Goal: Find specific page/section: Find specific page/section

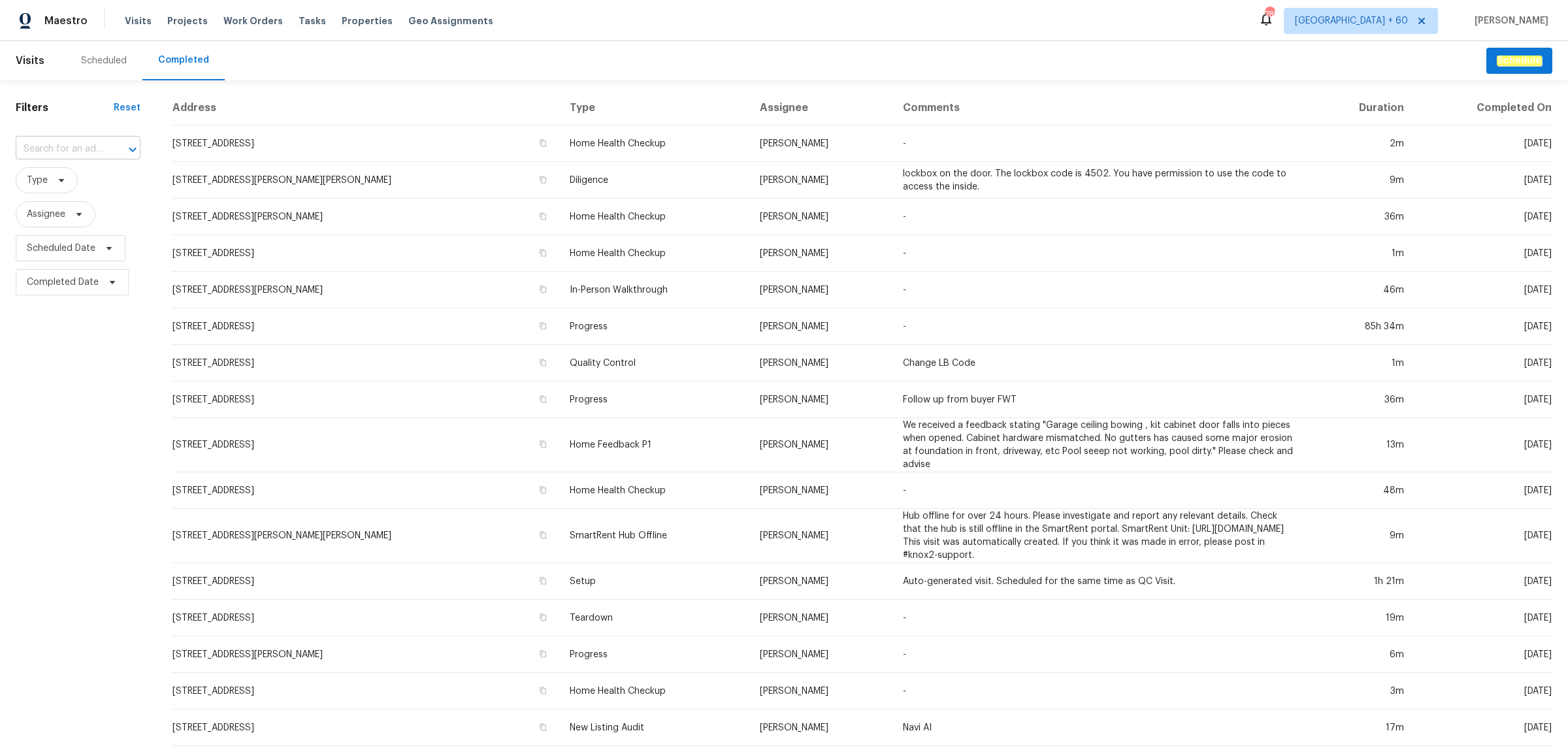
click at [46, 152] on input "text" at bounding box center [59, 150] width 88 height 21
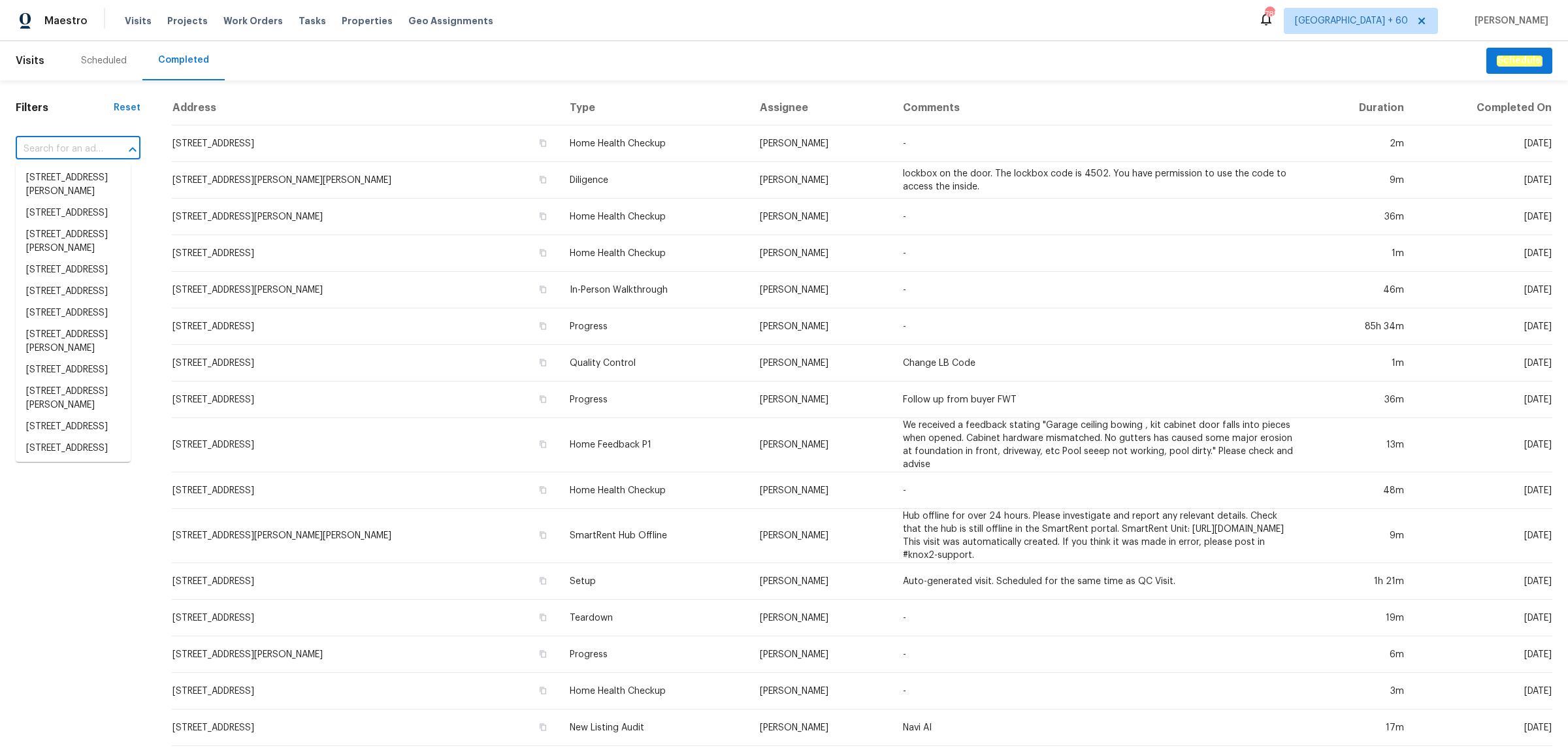
paste input "[STREET_ADDRESS][PERSON_NAME]"
type input "[STREET_ADDRESS][PERSON_NAME]"
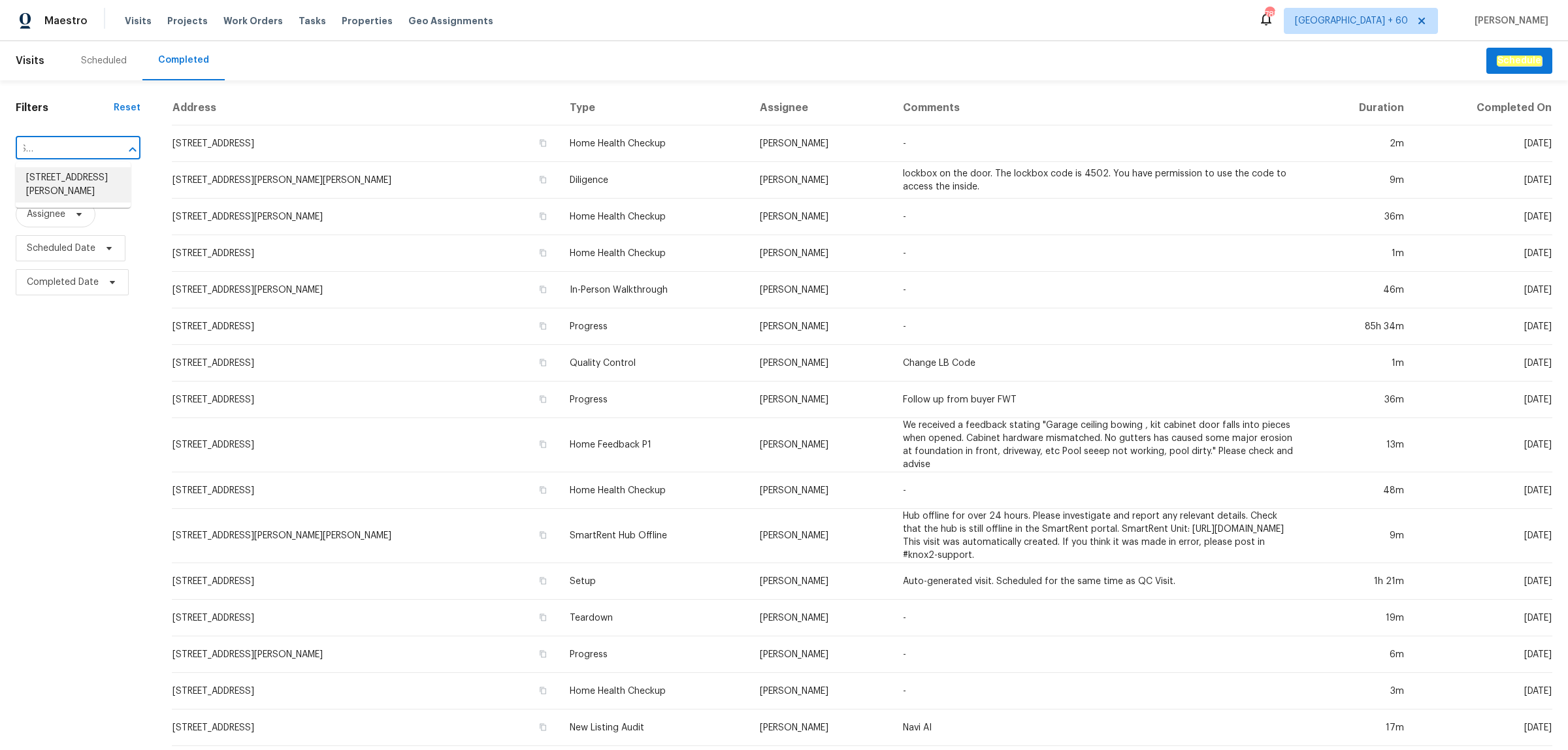
click at [64, 182] on li "[STREET_ADDRESS][PERSON_NAME]" at bounding box center [73, 185] width 115 height 36
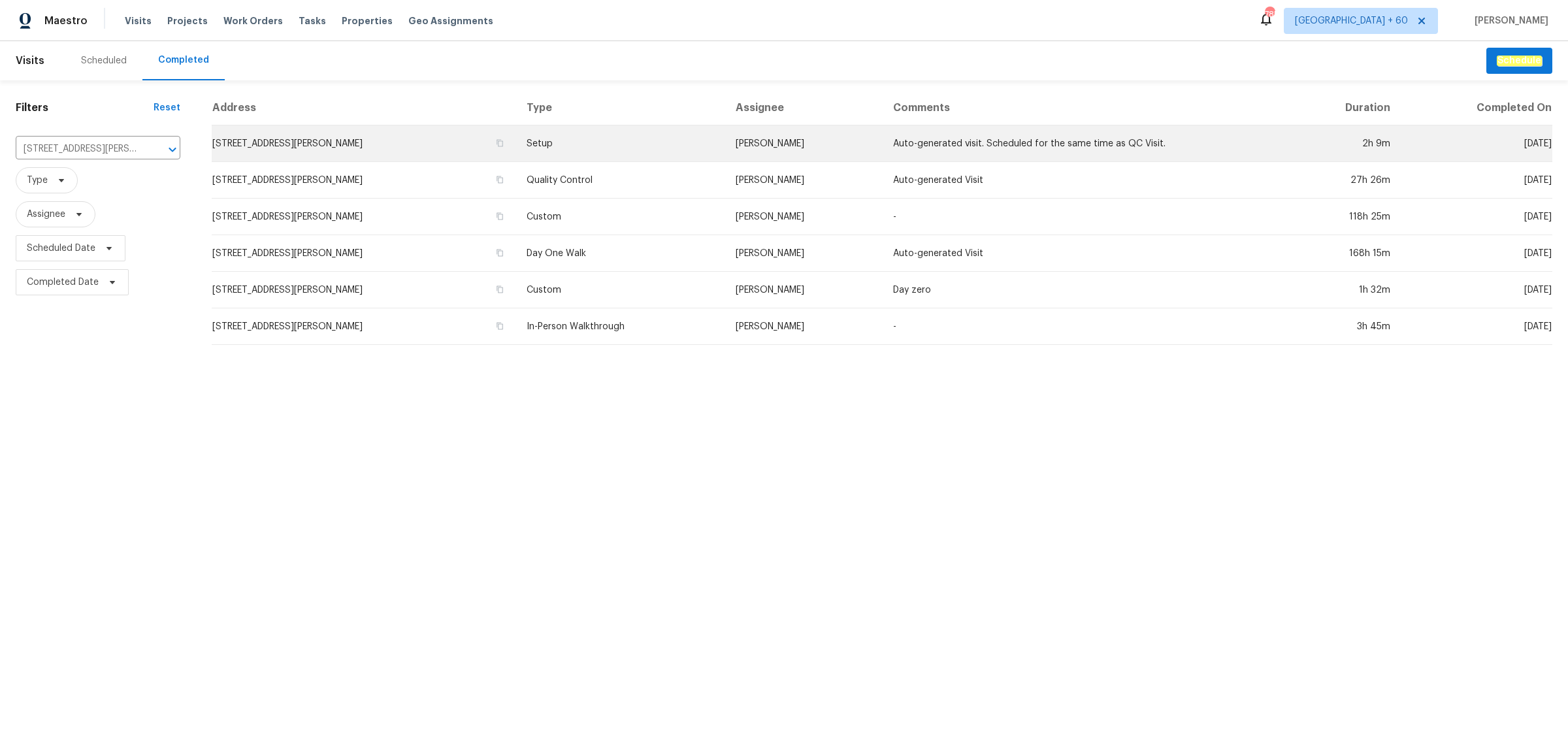
click at [588, 145] on td "Setup" at bounding box center [621, 144] width 209 height 37
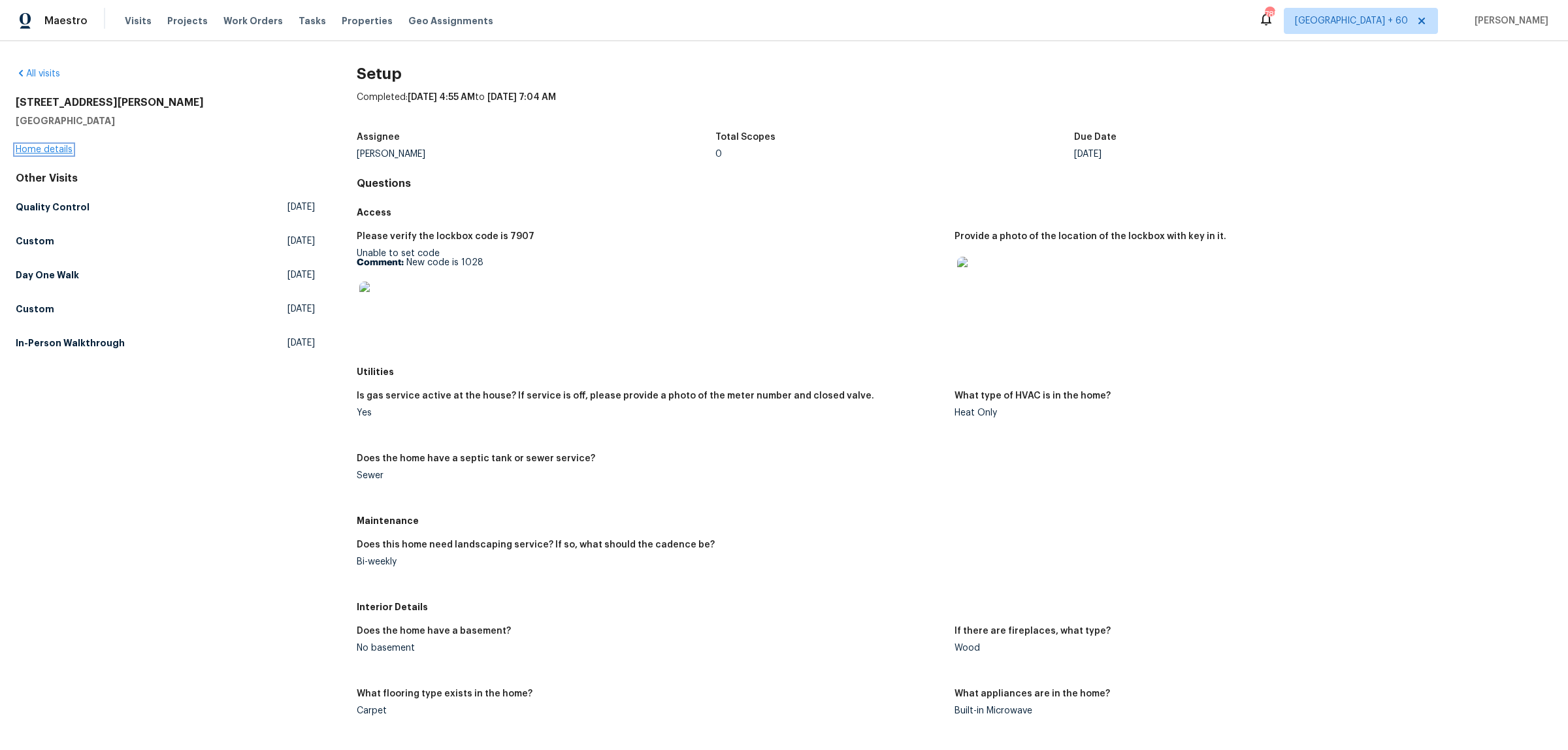
click at [63, 152] on link "Home details" at bounding box center [44, 149] width 57 height 9
